Goal: Information Seeking & Learning: Learn about a topic

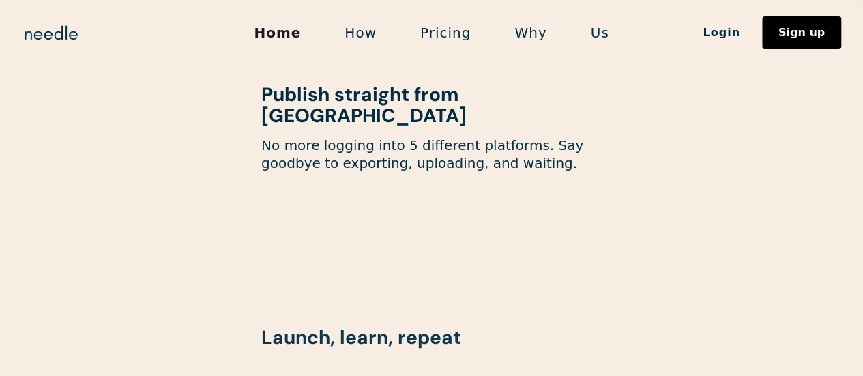
scroll to position [1773, 0]
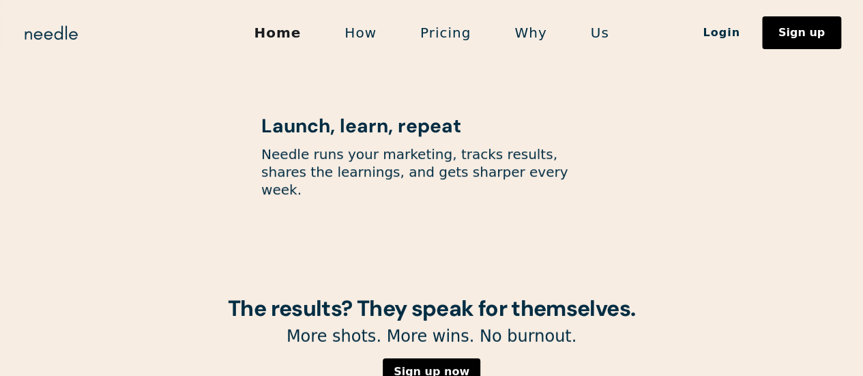
click at [462, 33] on link "Pricing" at bounding box center [445, 32] width 94 height 29
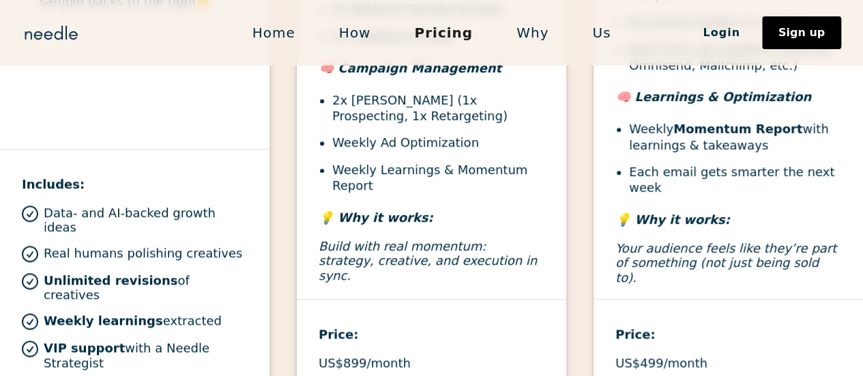
scroll to position [955, 0]
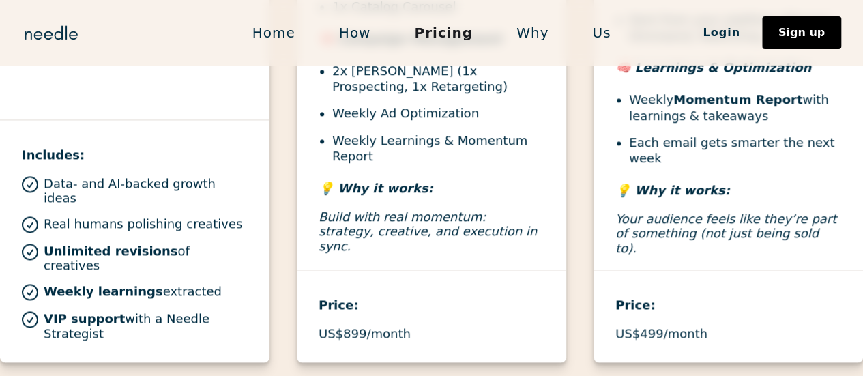
click at [456, 271] on div "Price: US$899/month" at bounding box center [431, 305] width 269 height 72
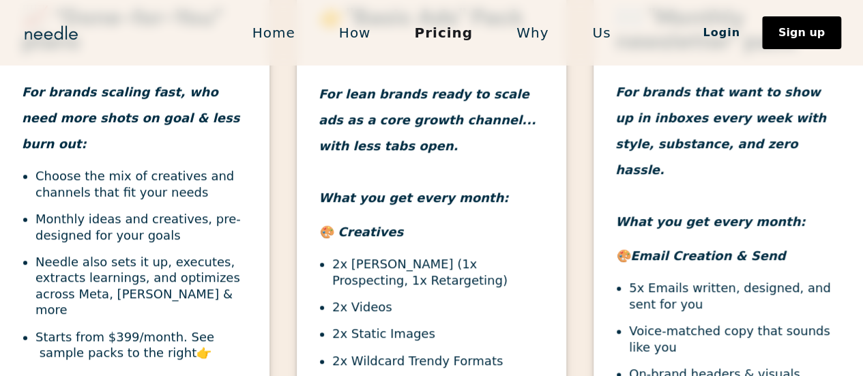
scroll to position [546, 0]
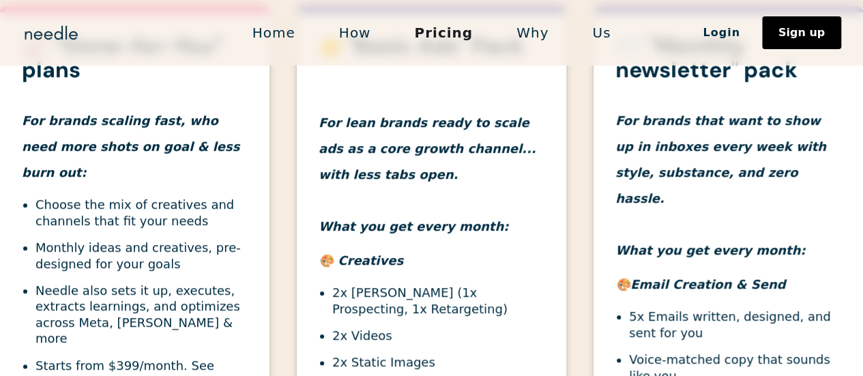
click at [205, 357] on li "Starts from $399/month. See sample packs to the right 👉" at bounding box center [141, 373] width 212 height 32
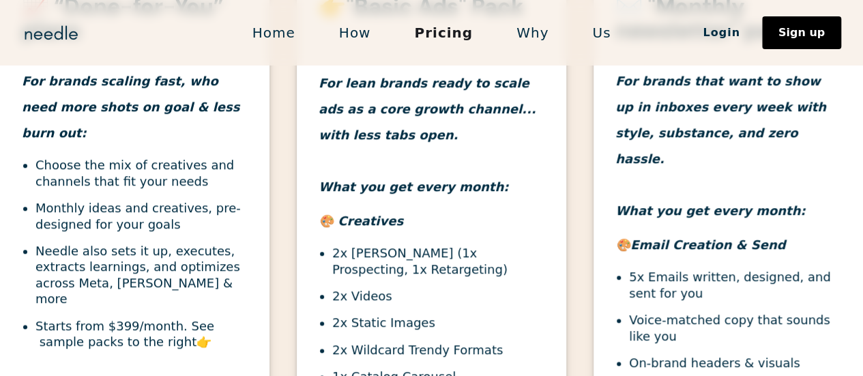
scroll to position [614, 0]
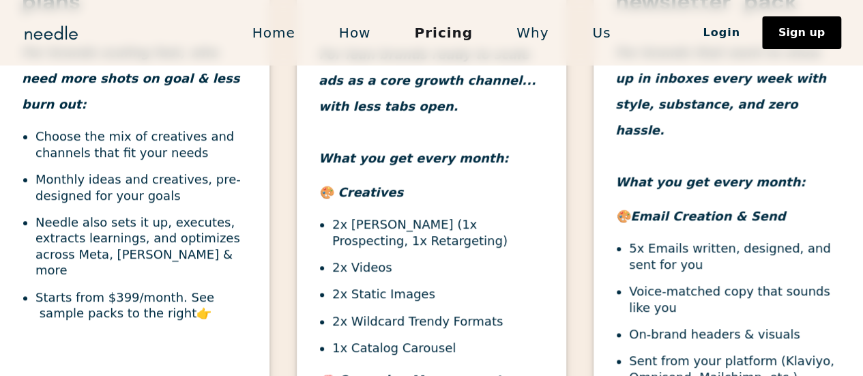
click at [196, 306] on strong "👉" at bounding box center [203, 313] width 15 height 14
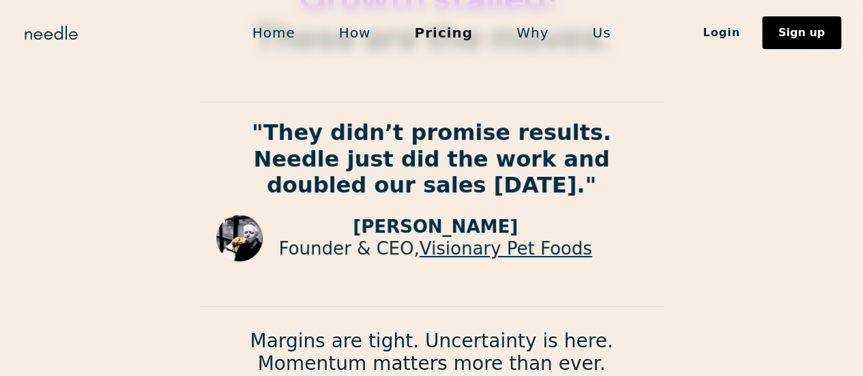
scroll to position [0, 0]
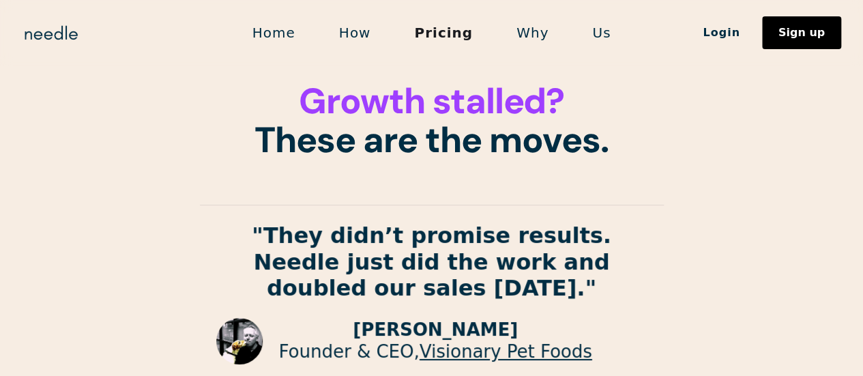
click at [533, 39] on link "Why" at bounding box center [533, 32] width 76 height 29
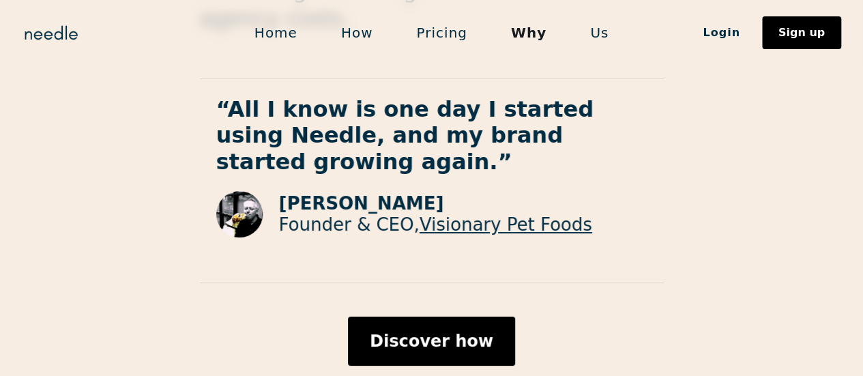
scroll to position [2387, 0]
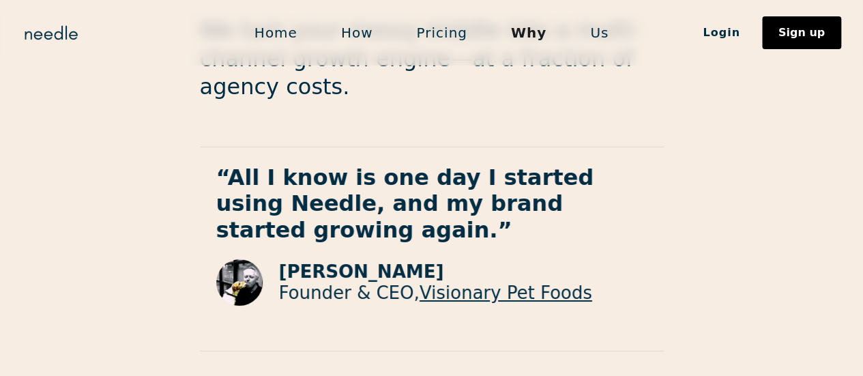
click at [333, 282] on p "Founder & CEO, Visionary Pet Foods" at bounding box center [435, 292] width 313 height 21
click at [248, 259] on img at bounding box center [239, 282] width 46 height 46
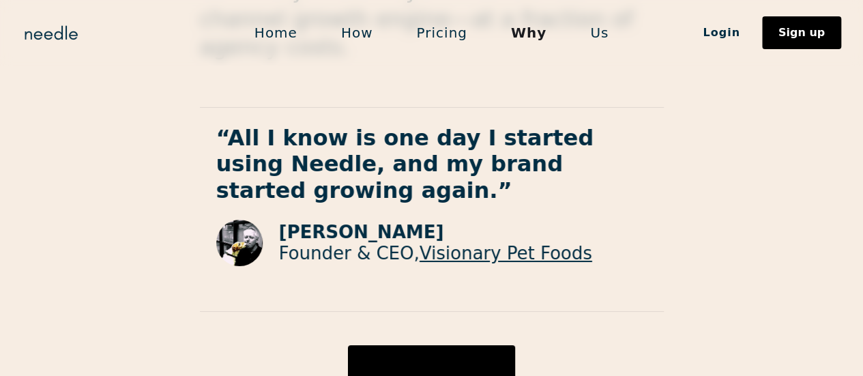
scroll to position [2462, 0]
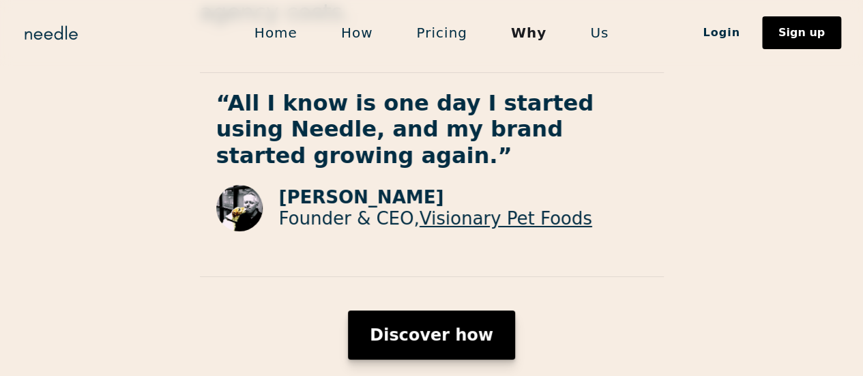
click at [442, 327] on div "Discover how" at bounding box center [431, 335] width 123 height 16
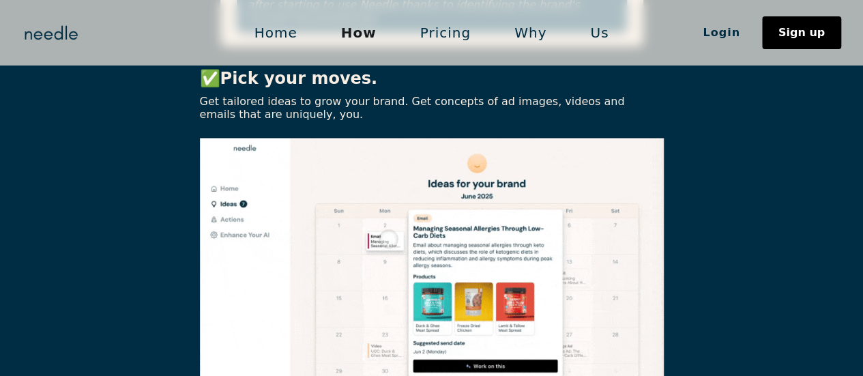
scroll to position [1091, 0]
